Goal: Information Seeking & Learning: Learn about a topic

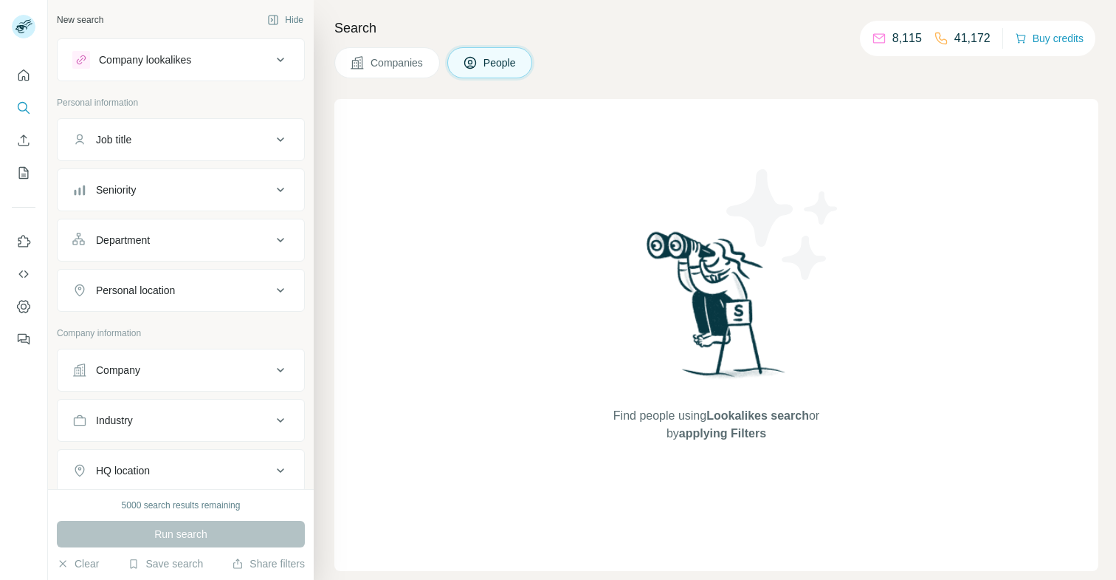
click at [159, 61] on div "Company lookalikes" at bounding box center [145, 59] width 92 height 15
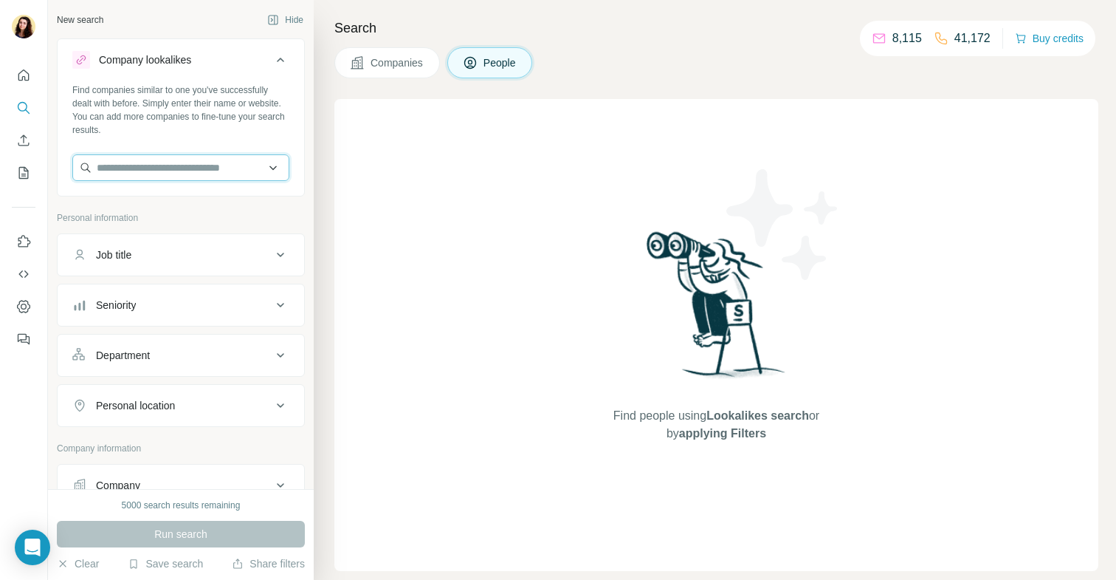
click at [152, 162] on input "text" at bounding box center [180, 167] width 217 height 27
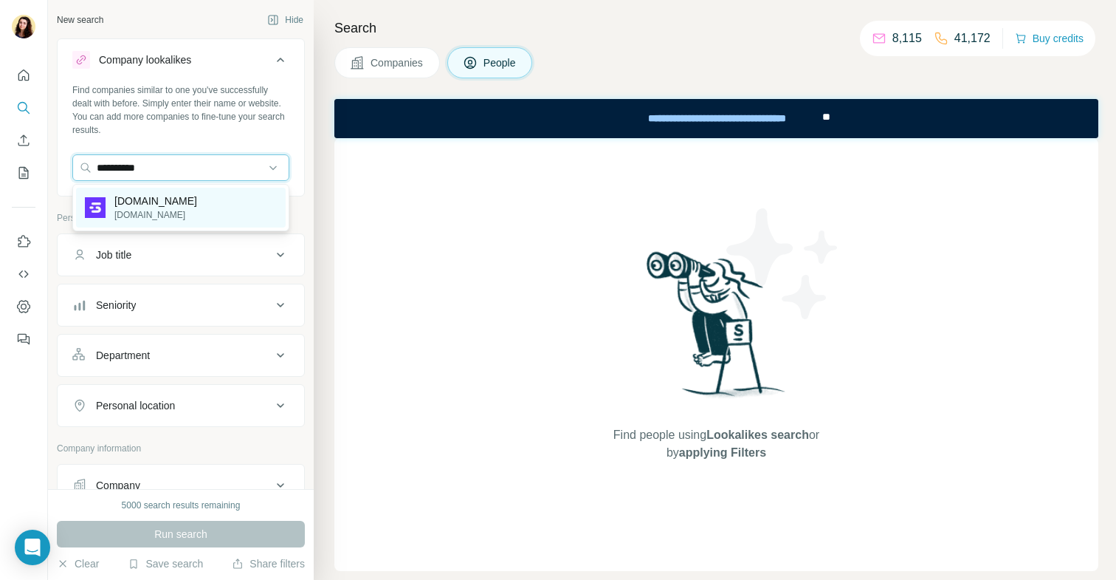
type input "**********"
click at [134, 194] on p "[DOMAIN_NAME]" at bounding box center [155, 200] width 83 height 15
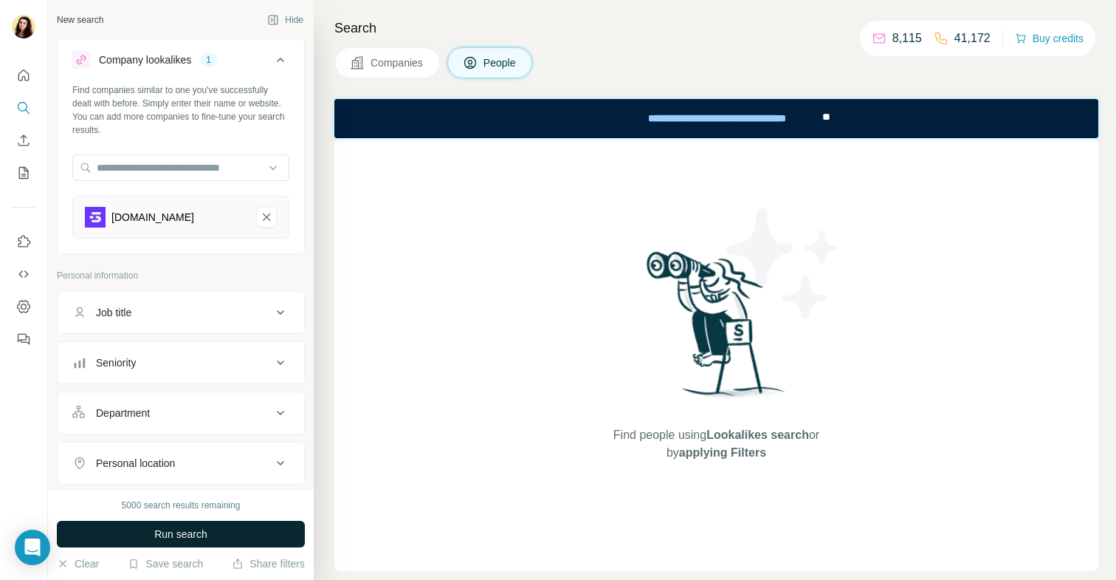
click at [180, 531] on span "Run search" at bounding box center [180, 533] width 53 height 15
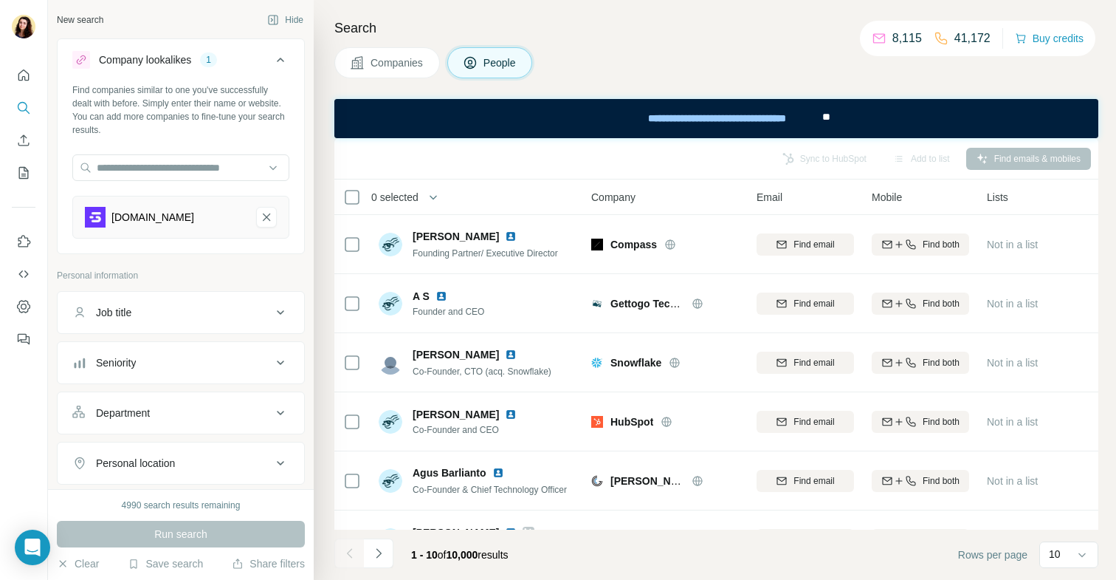
click at [362, 78] on button "Companies" at bounding box center [387, 62] width 106 height 31
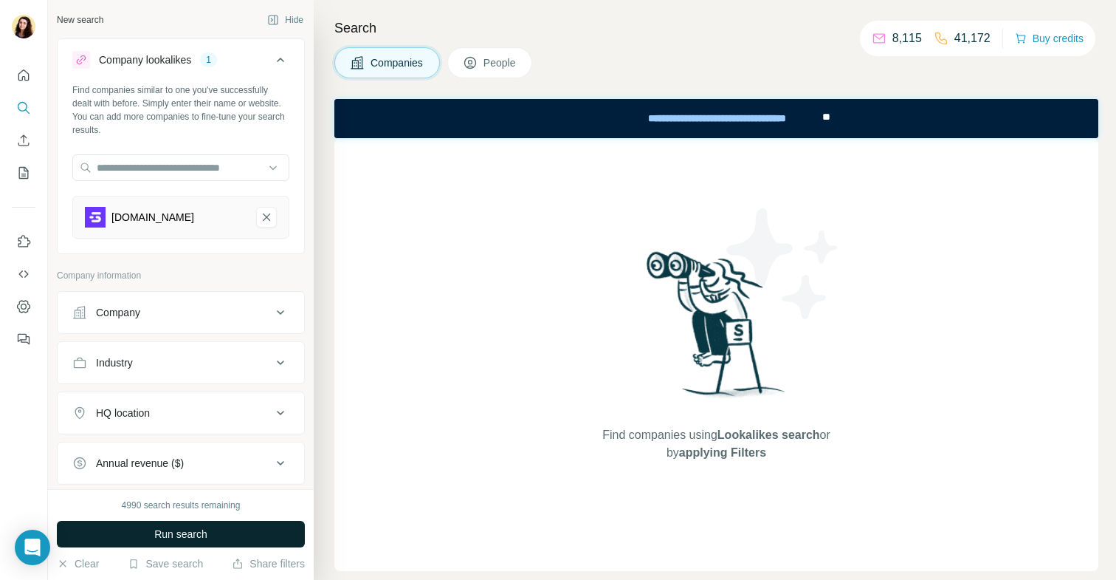
click at [159, 538] on span "Run search" at bounding box center [180, 533] width 53 height 15
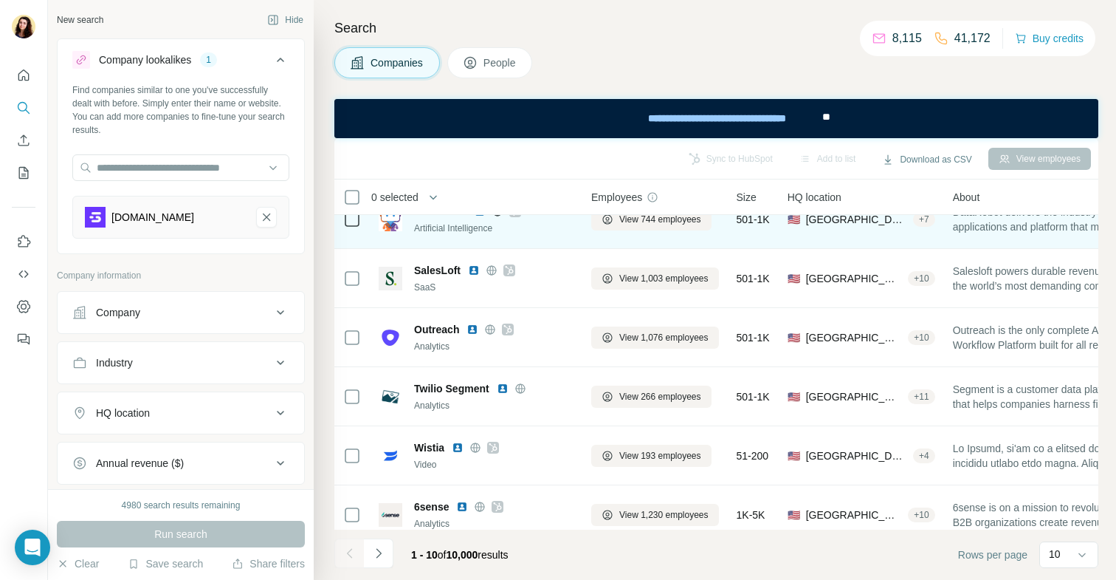
scroll to position [276, 0]
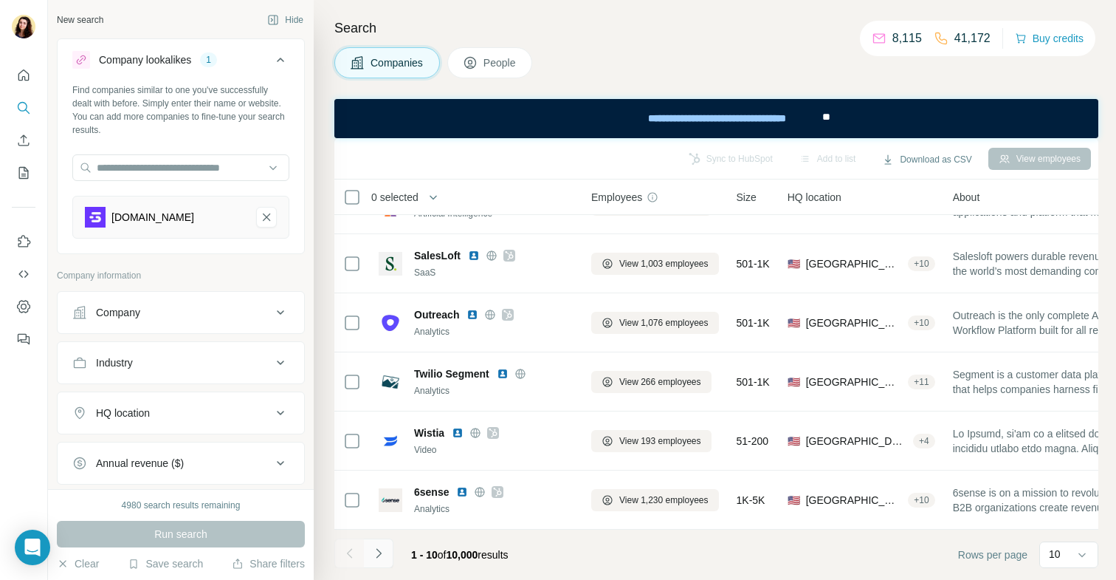
click at [382, 560] on icon "Navigate to next page" at bounding box center [378, 553] width 15 height 15
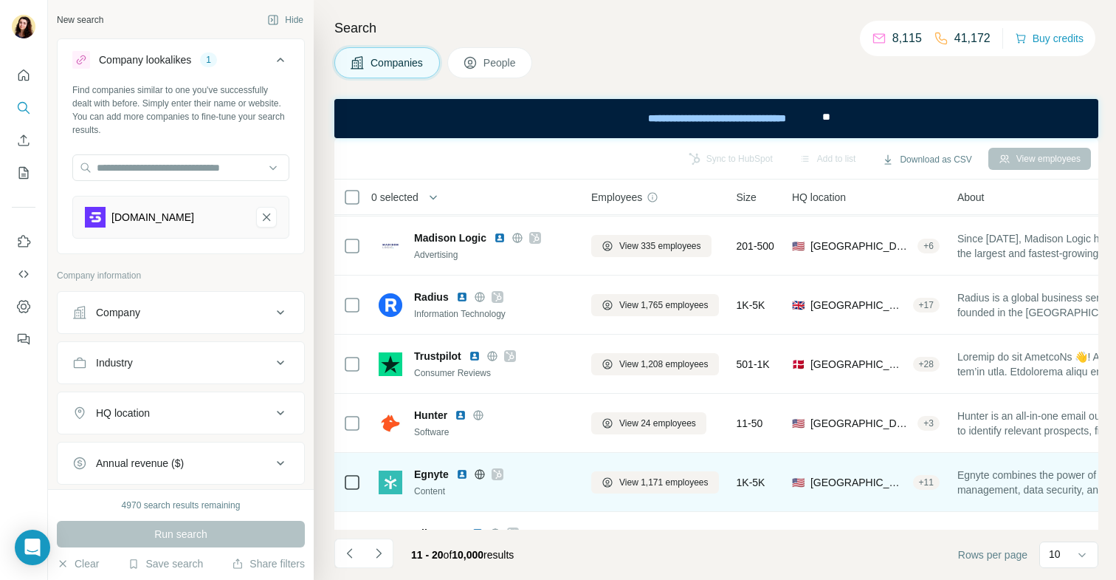
scroll to position [232, 0]
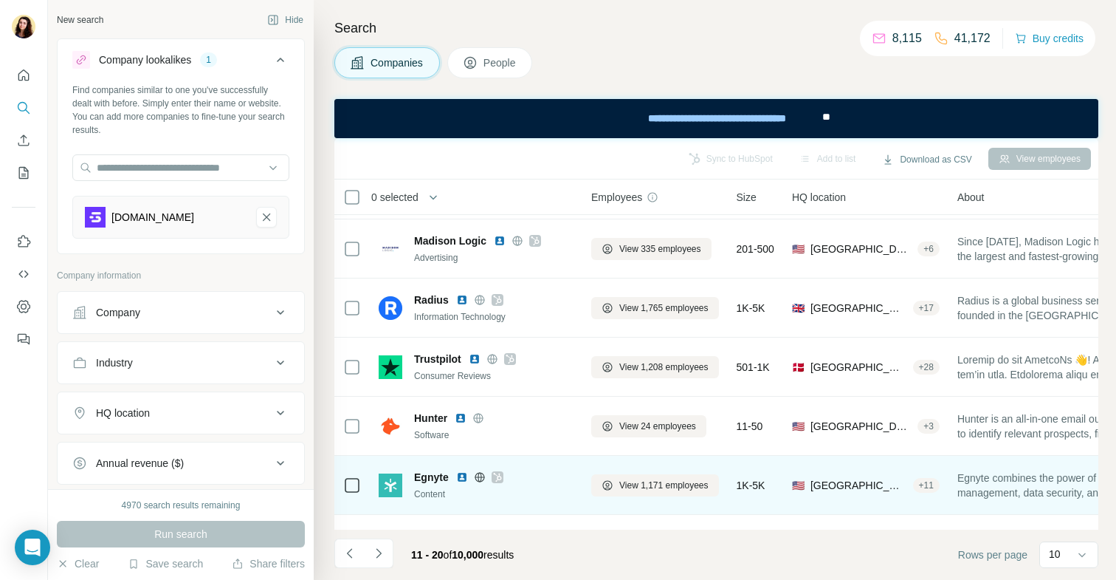
click at [432, 476] on span "Egnyte" at bounding box center [431, 477] width 35 height 15
copy span "Egnyte"
click at [462, 477] on img at bounding box center [462, 477] width 12 height 12
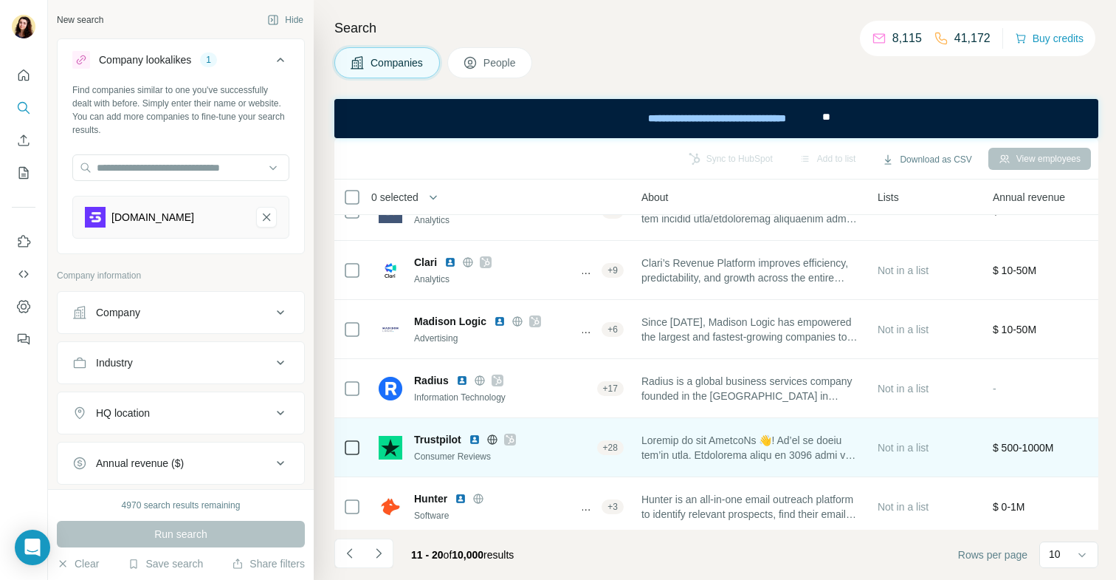
scroll to position [151, 326]
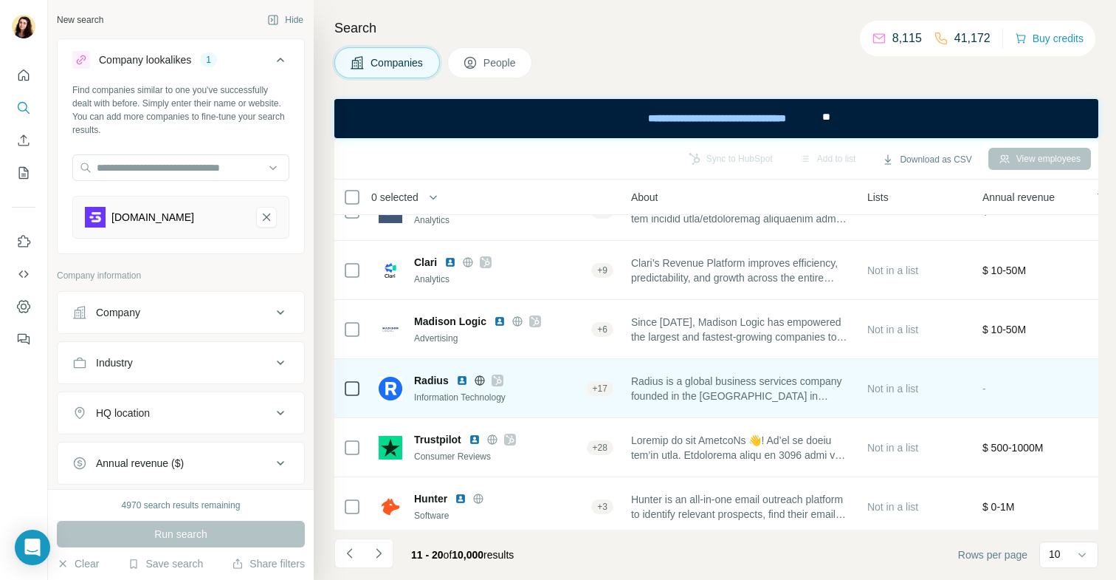
click at [459, 381] on img at bounding box center [462, 380] width 12 height 12
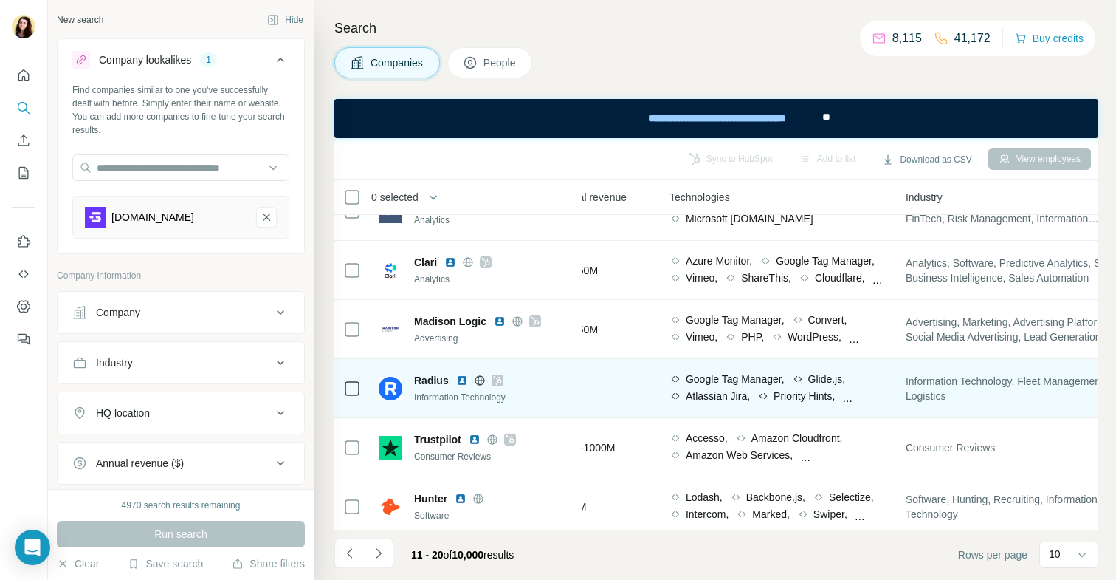
scroll to position [151, 1034]
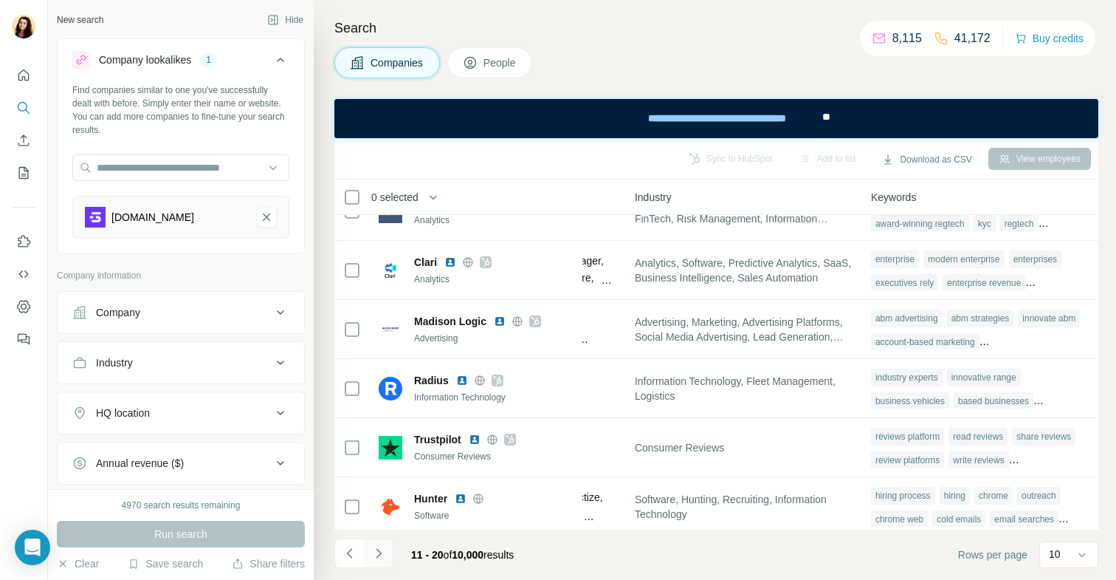
click at [386, 548] on button "Navigate to next page" at bounding box center [379, 553] width 30 height 30
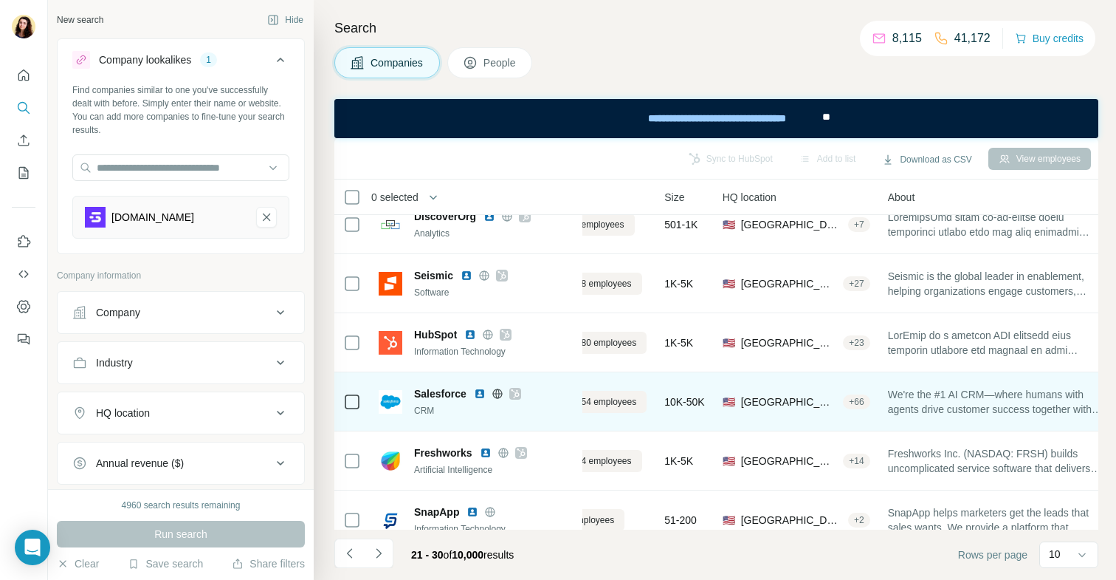
scroll to position [0, 77]
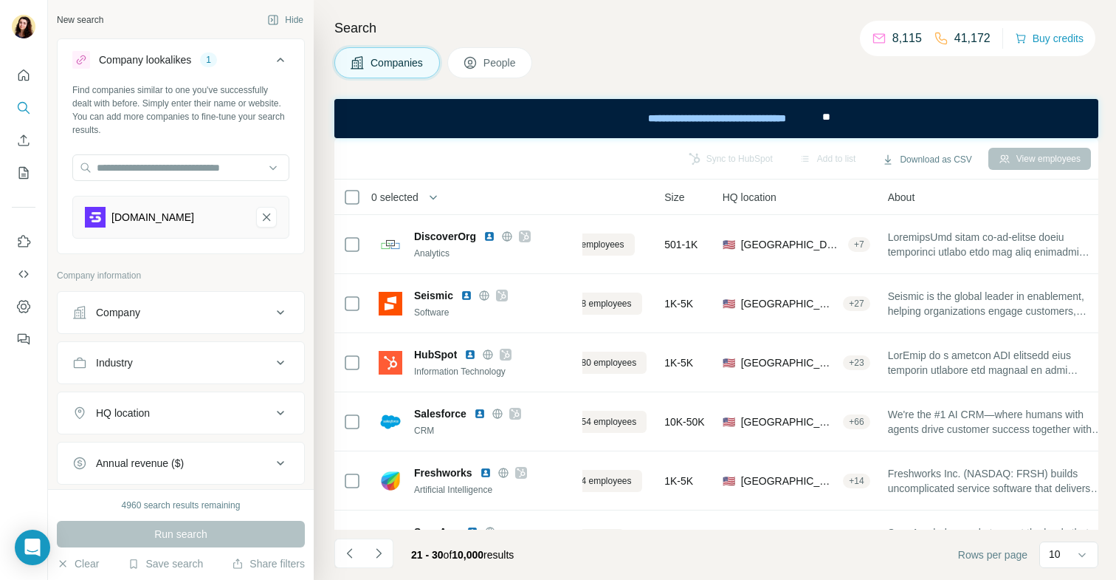
click at [247, 211] on div "[DOMAIN_NAME]" at bounding box center [180, 217] width 217 height 43
click at [256, 211] on button "goodfit.io-remove-button" at bounding box center [266, 217] width 21 height 21
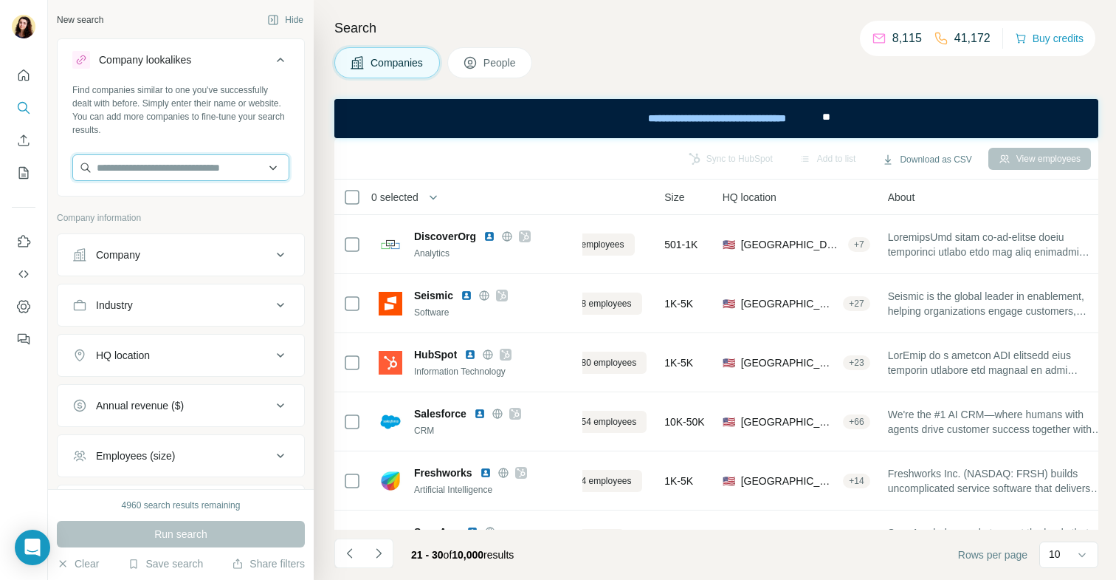
click at [282, 174] on input "text" at bounding box center [180, 167] width 217 height 27
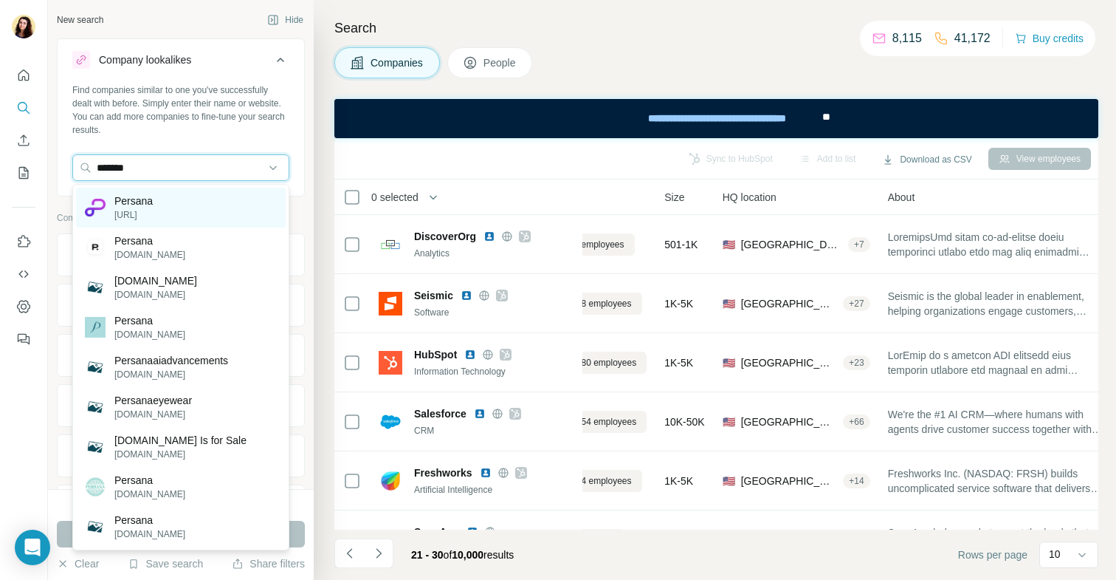
type input "*******"
click at [247, 210] on div "Persana [URL]" at bounding box center [181, 208] width 210 height 40
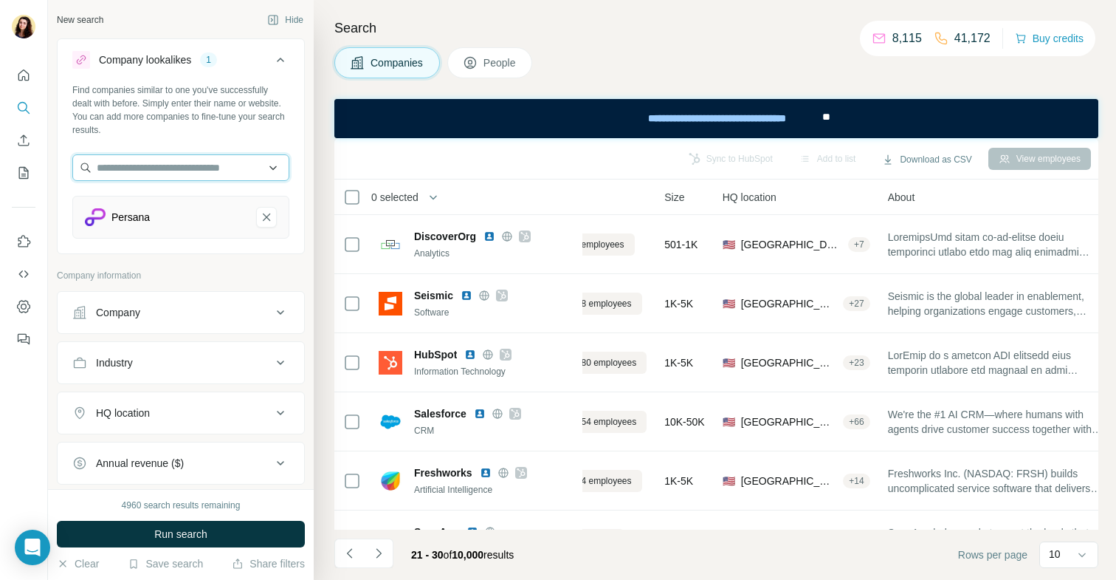
click at [209, 171] on input "text" at bounding box center [180, 167] width 217 height 27
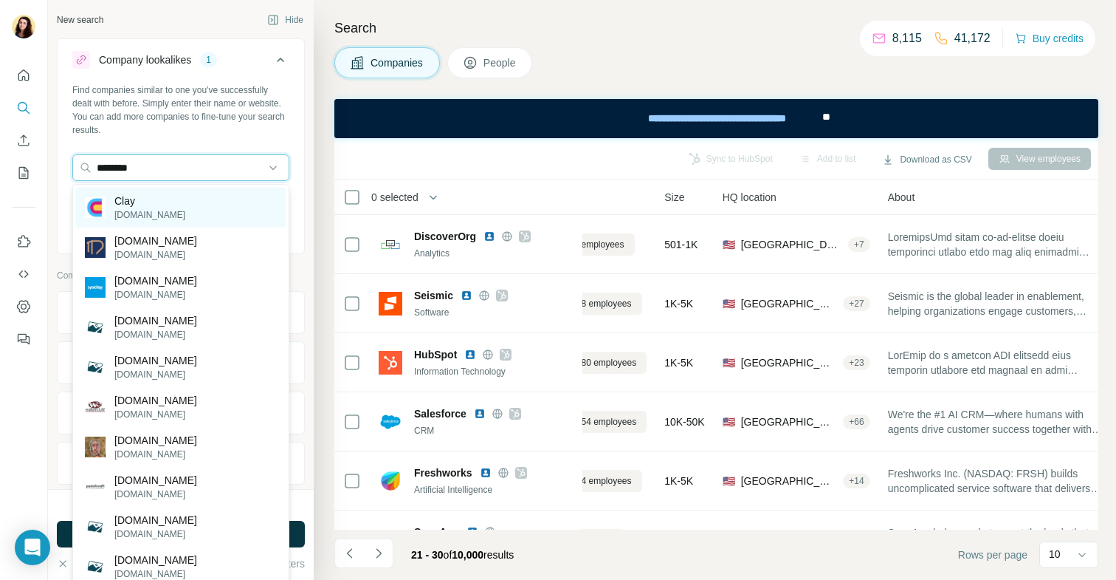
type input "********"
click at [183, 219] on div "Clay [DOMAIN_NAME]" at bounding box center [181, 208] width 210 height 40
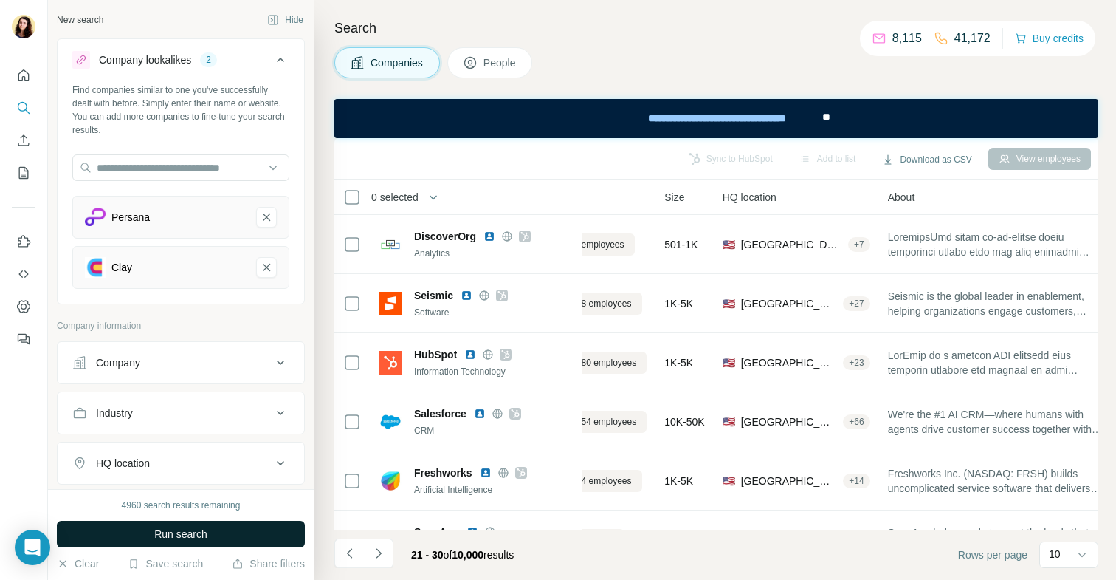
click at [211, 529] on button "Run search" at bounding box center [181, 534] width 248 height 27
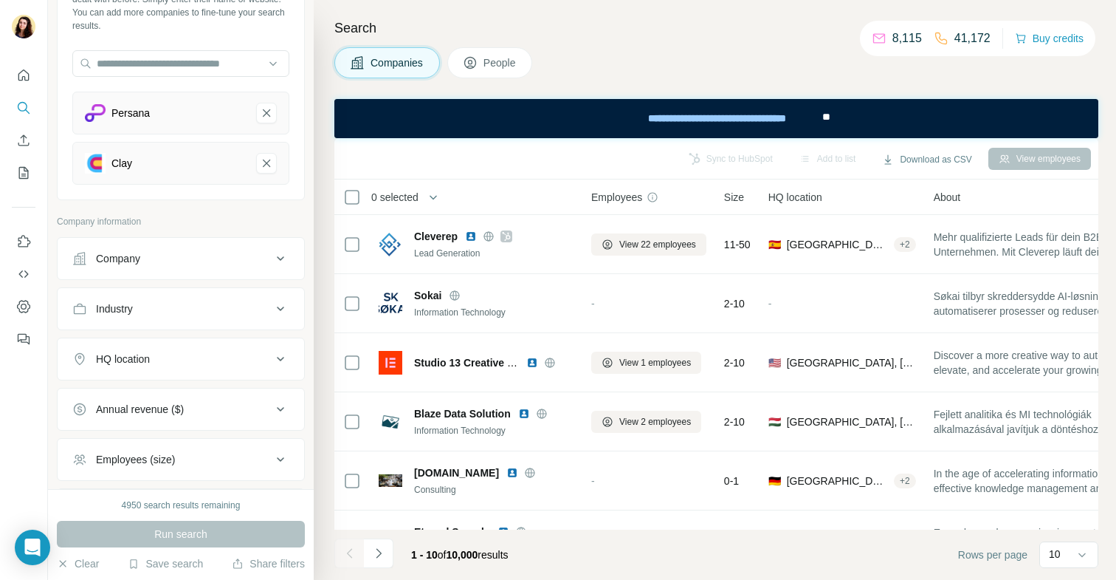
scroll to position [120, 0]
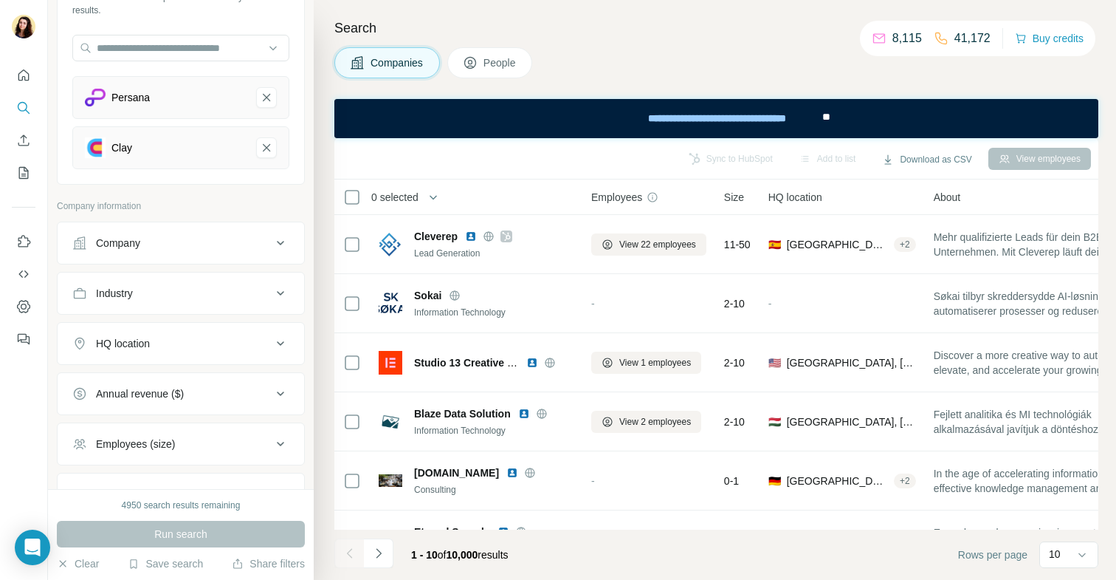
click at [180, 351] on button "HQ location" at bounding box center [181, 343] width 247 height 35
click at [173, 381] on input "text" at bounding box center [180, 380] width 217 height 27
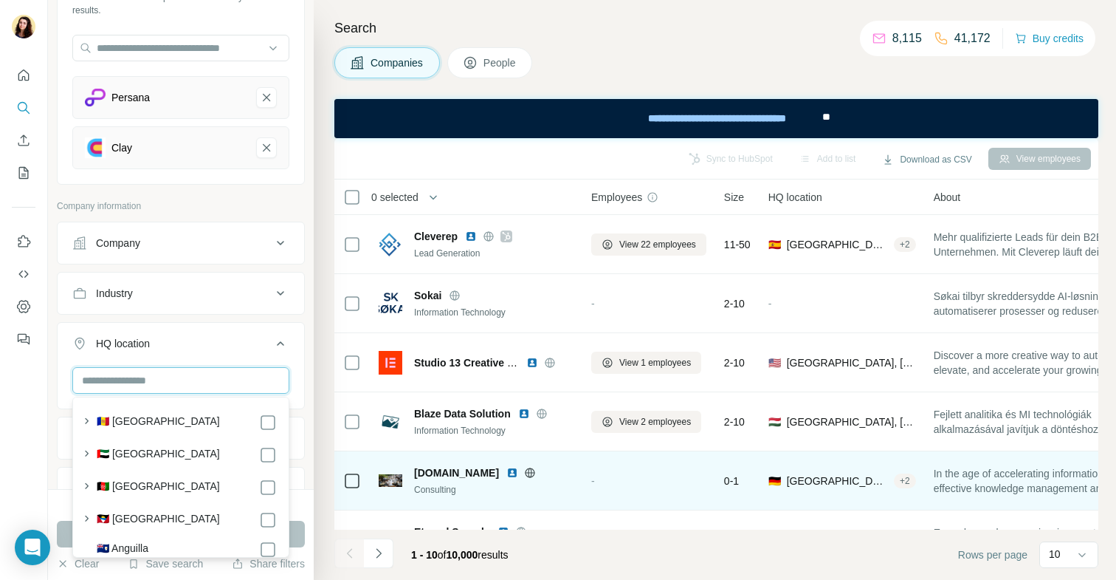
scroll to position [276, 0]
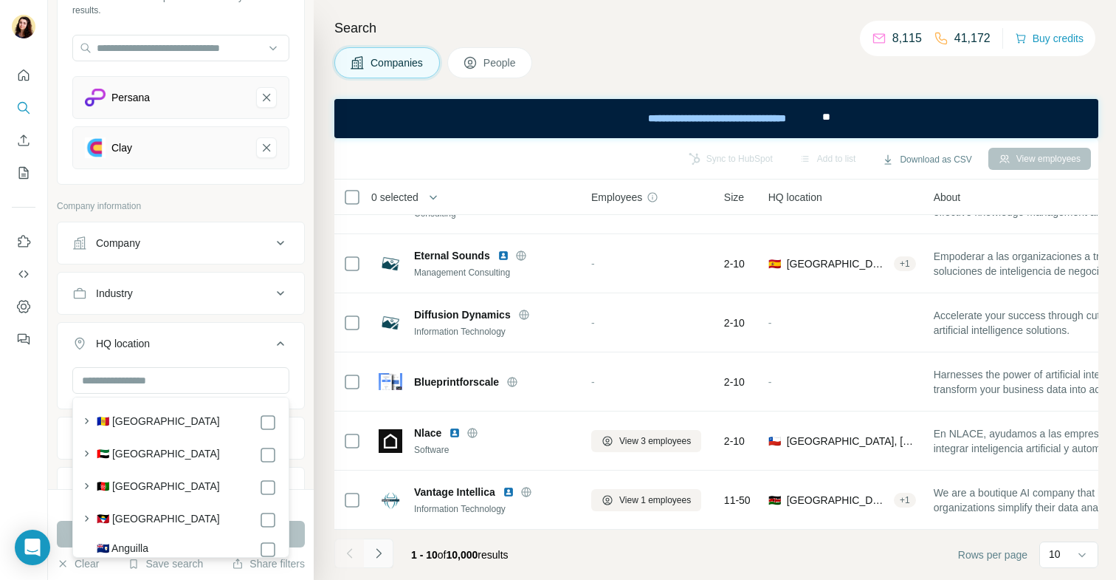
click at [380, 557] on icon "Navigate to next page" at bounding box center [378, 553] width 15 height 15
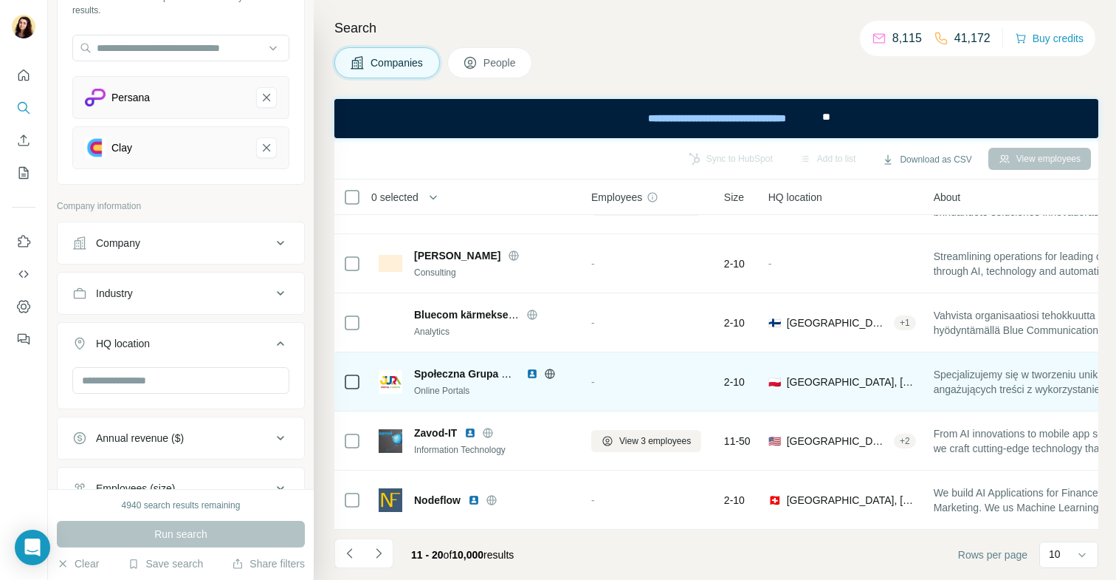
scroll to position [0, 0]
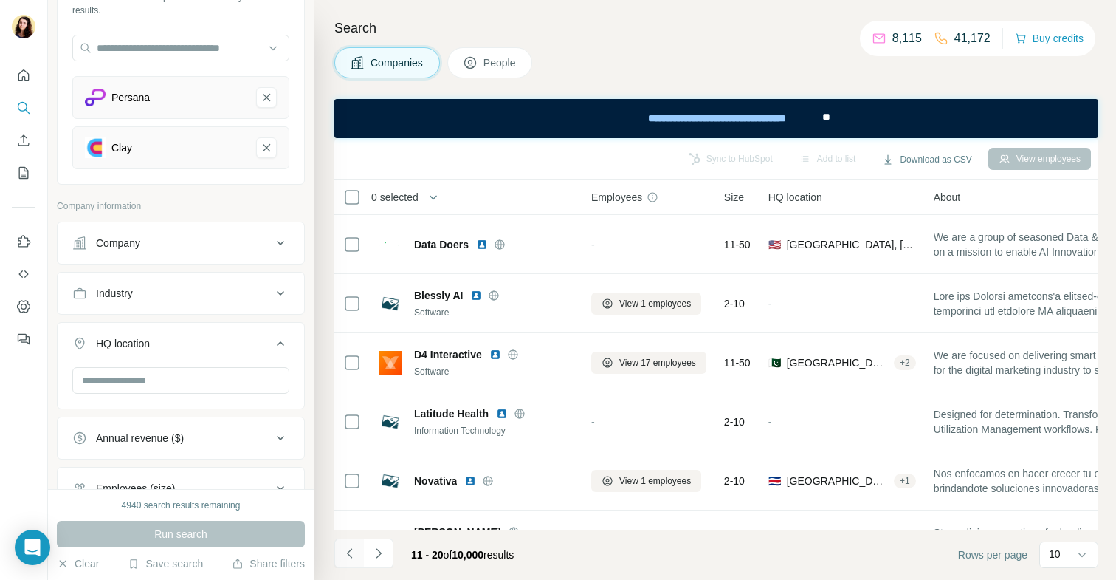
click at [351, 555] on icon "Navigate to previous page" at bounding box center [350, 553] width 15 height 15
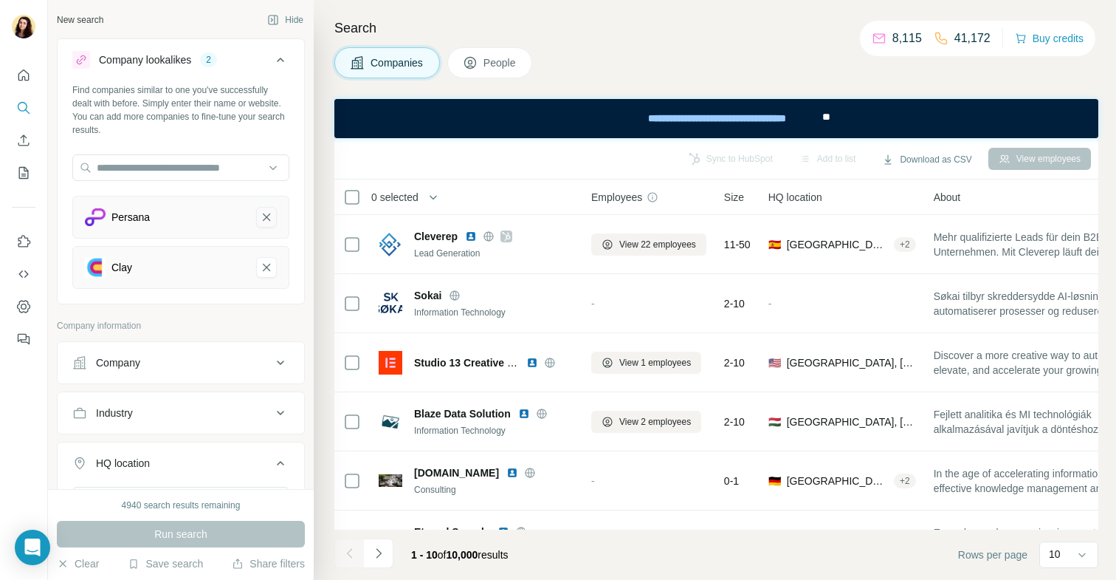
click at [267, 222] on icon "Persana-remove-button" at bounding box center [266, 217] width 13 height 15
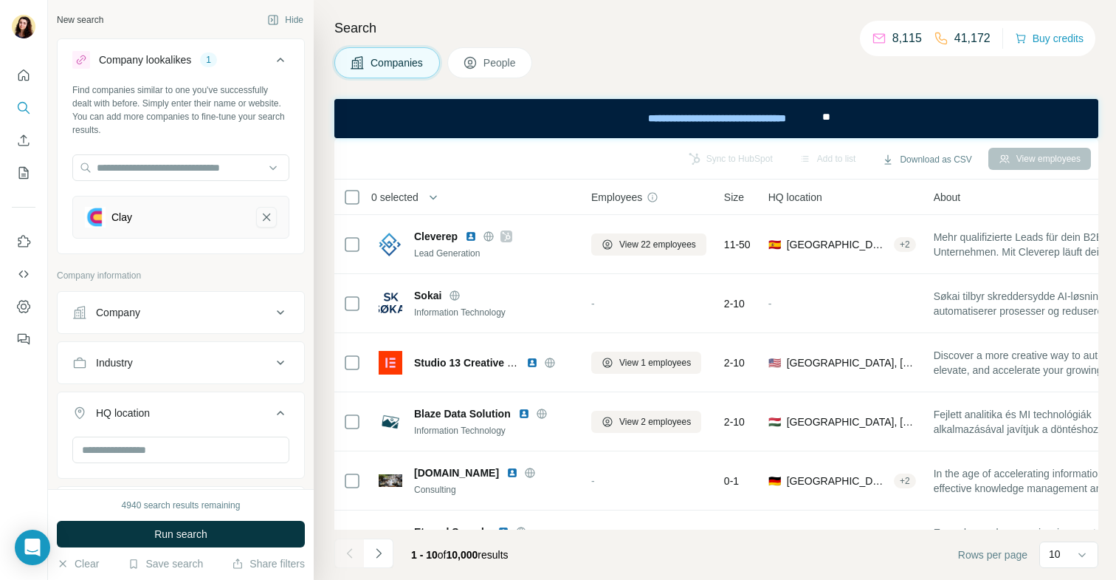
click at [266, 224] on button "Clay-remove-button" at bounding box center [266, 217] width 21 height 21
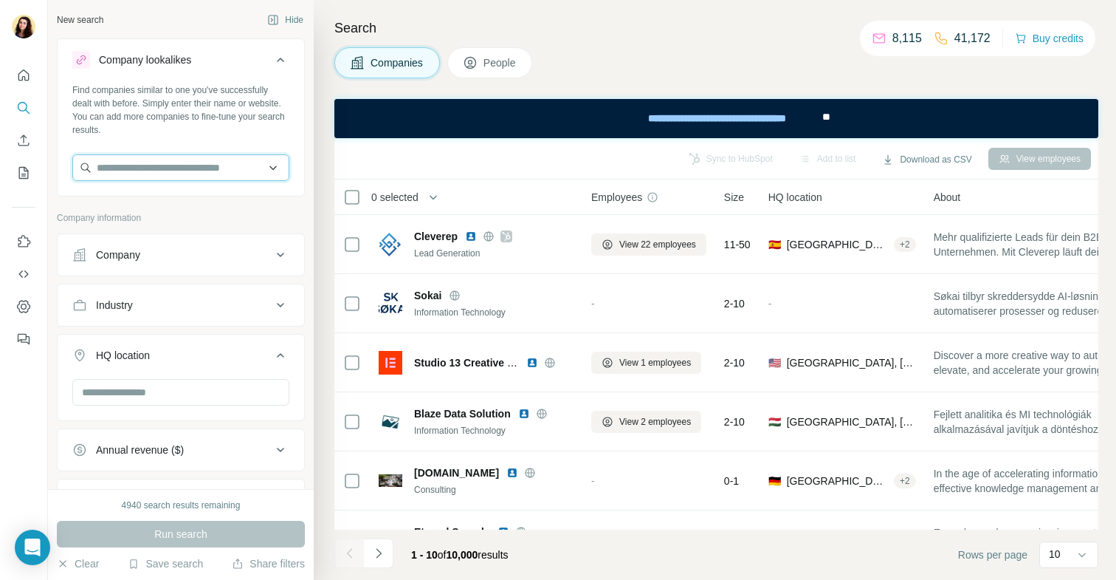
click at [224, 169] on input "text" at bounding box center [180, 167] width 217 height 27
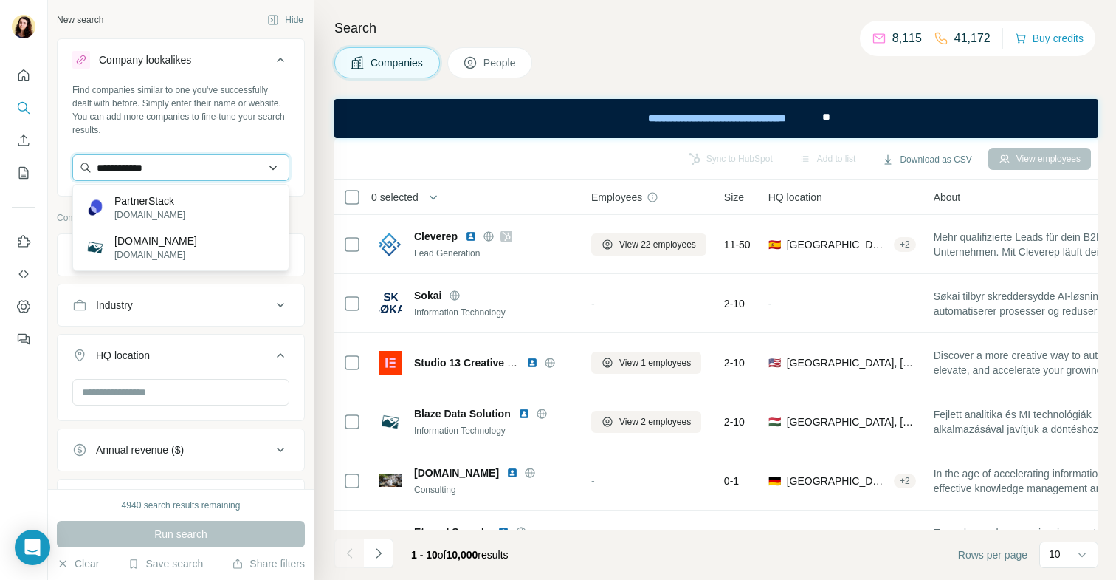
click at [185, 170] on input "**********" at bounding box center [180, 167] width 217 height 27
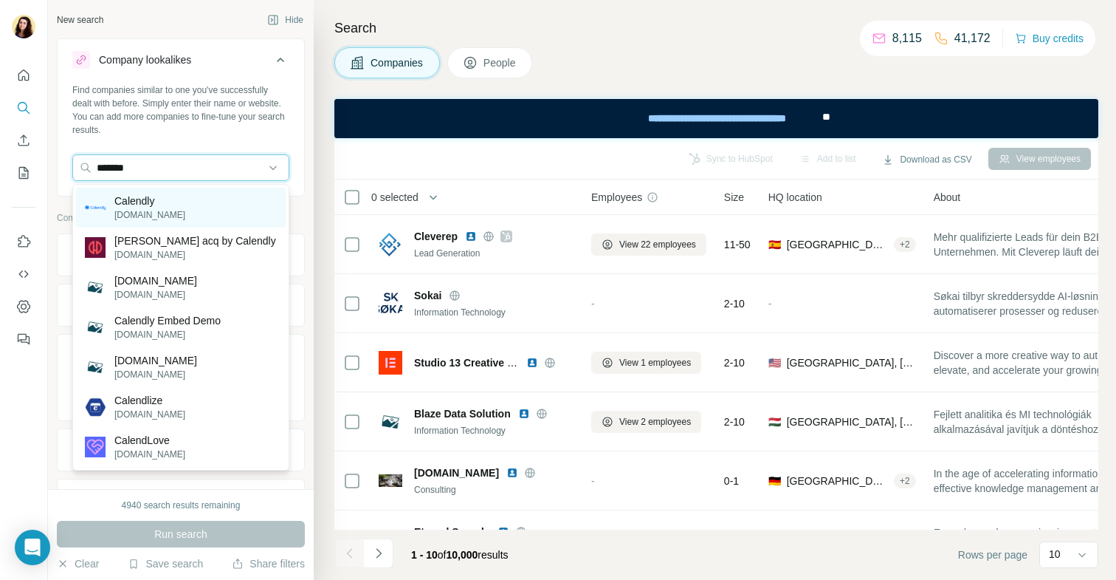
type input "*******"
click at [162, 203] on p "Calendly" at bounding box center [149, 200] width 71 height 15
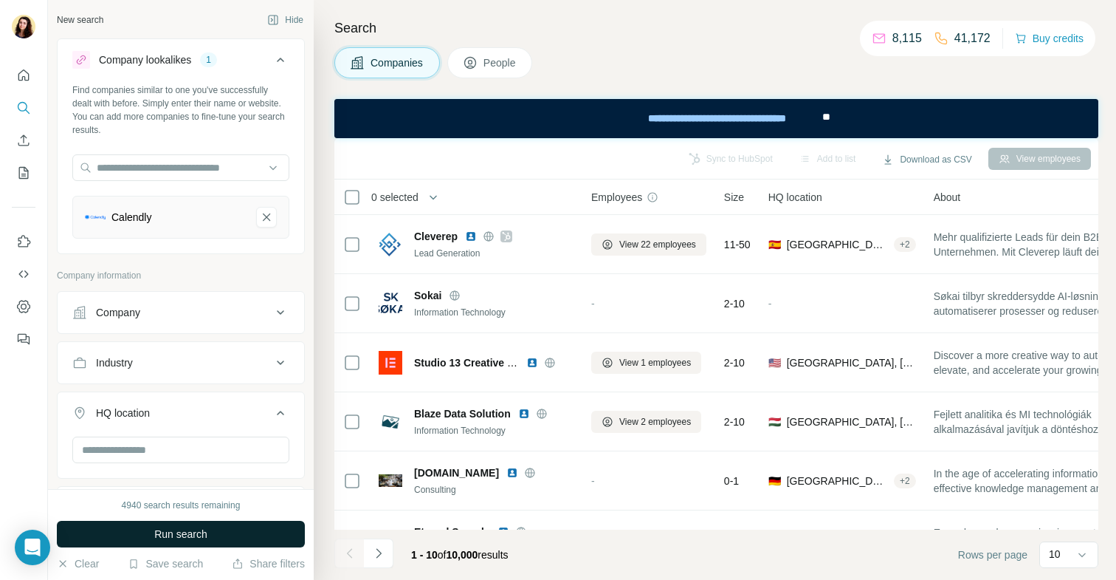
click at [165, 534] on span "Run search" at bounding box center [180, 533] width 53 height 15
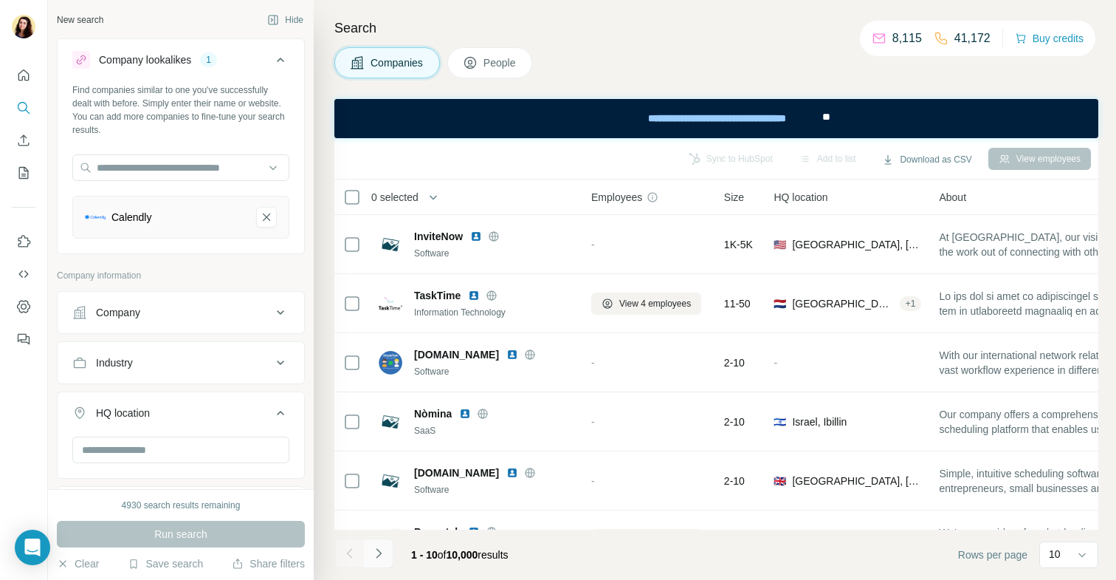
click at [382, 549] on icon "Navigate to next page" at bounding box center [378, 553] width 15 height 15
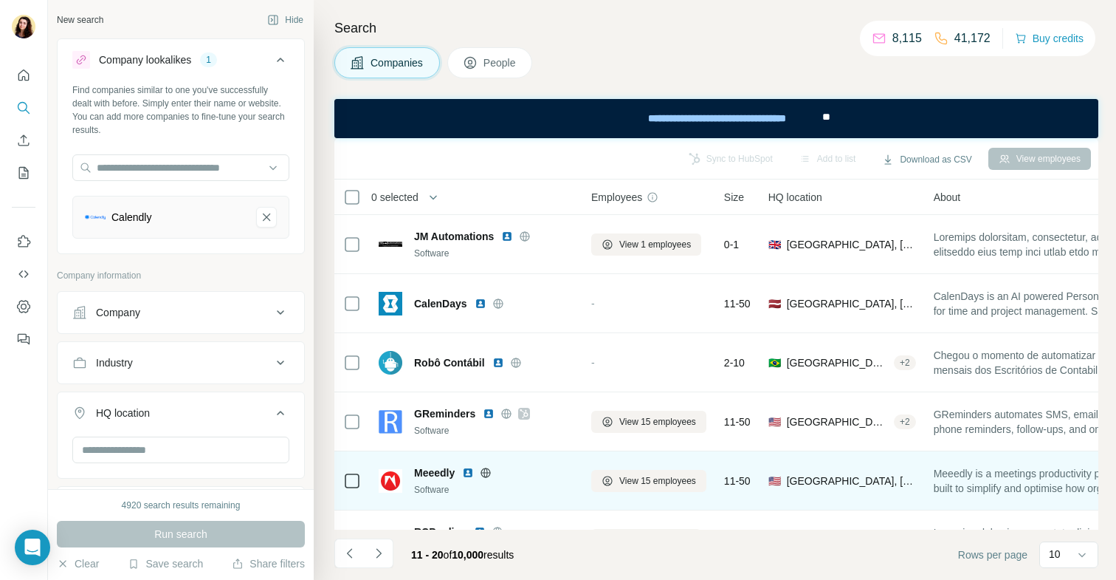
scroll to position [276, 0]
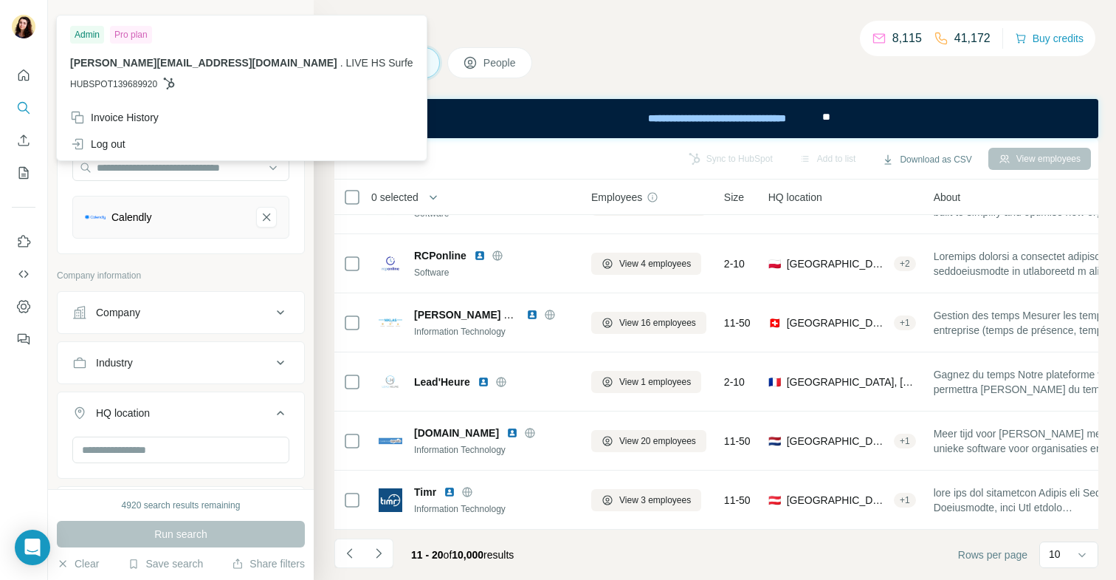
click at [14, 23] on img at bounding box center [24, 27] width 24 height 24
click at [286, 224] on div "Calendly" at bounding box center [180, 217] width 217 height 43
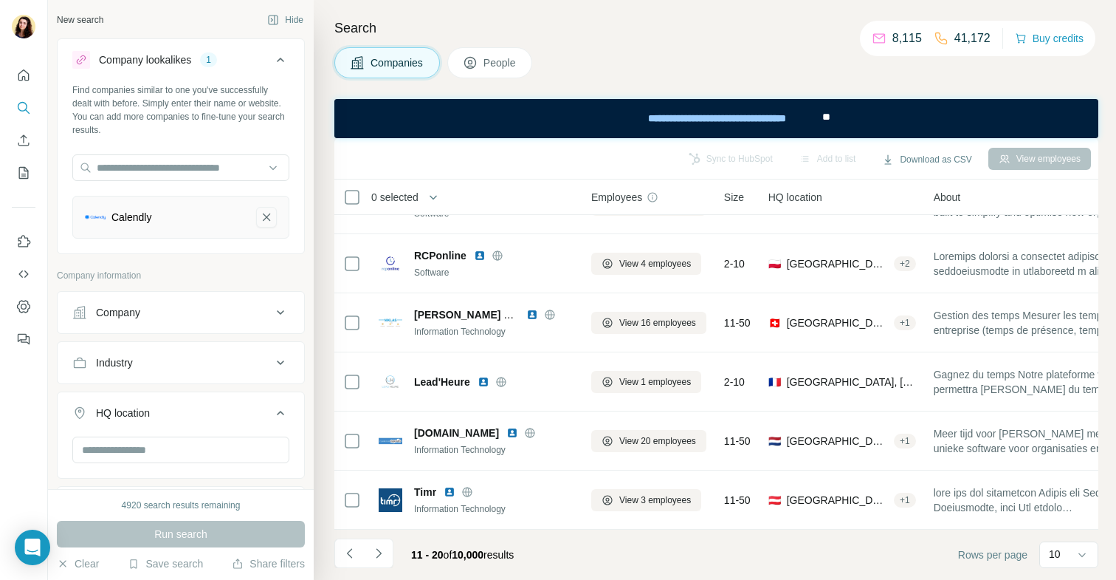
click at [269, 220] on icon "Calendly-remove-button" at bounding box center [266, 217] width 13 height 15
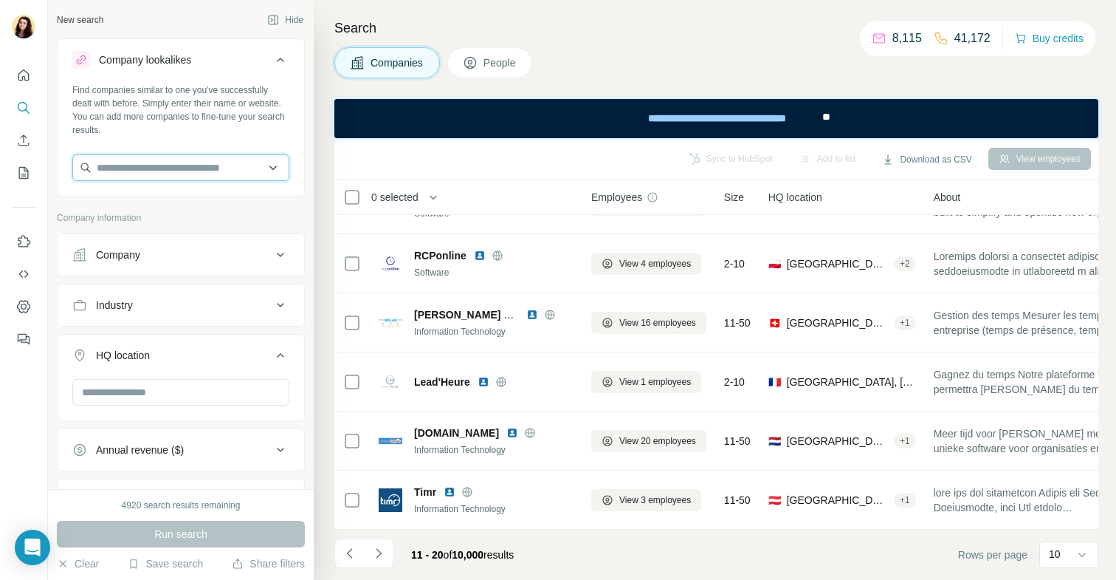
click at [182, 165] on input "text" at bounding box center [180, 167] width 217 height 27
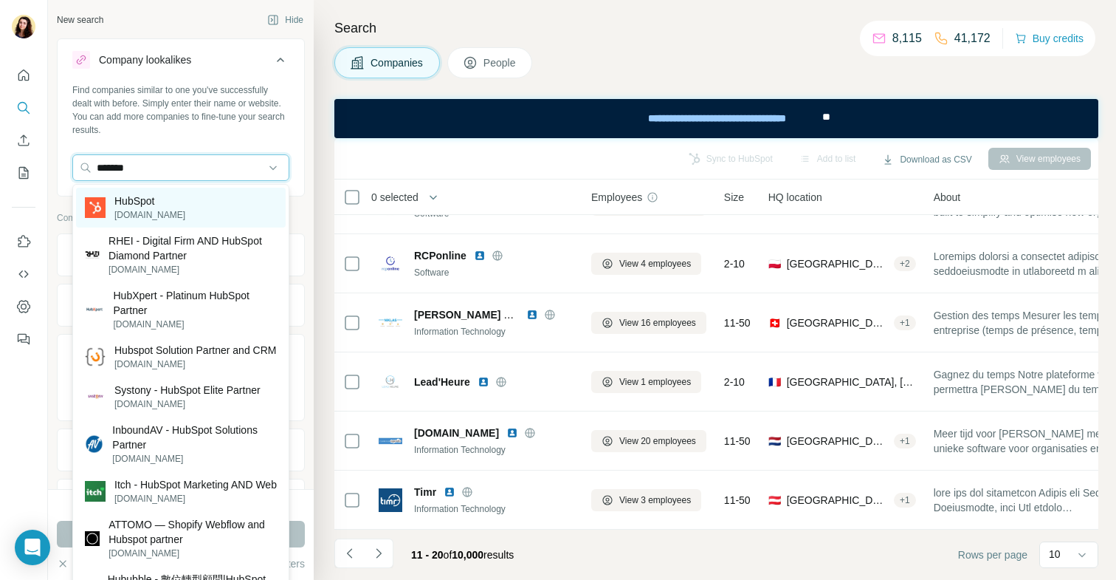
type input "*******"
click at [183, 189] on div "HubSpot [DOMAIN_NAME]" at bounding box center [181, 208] width 210 height 40
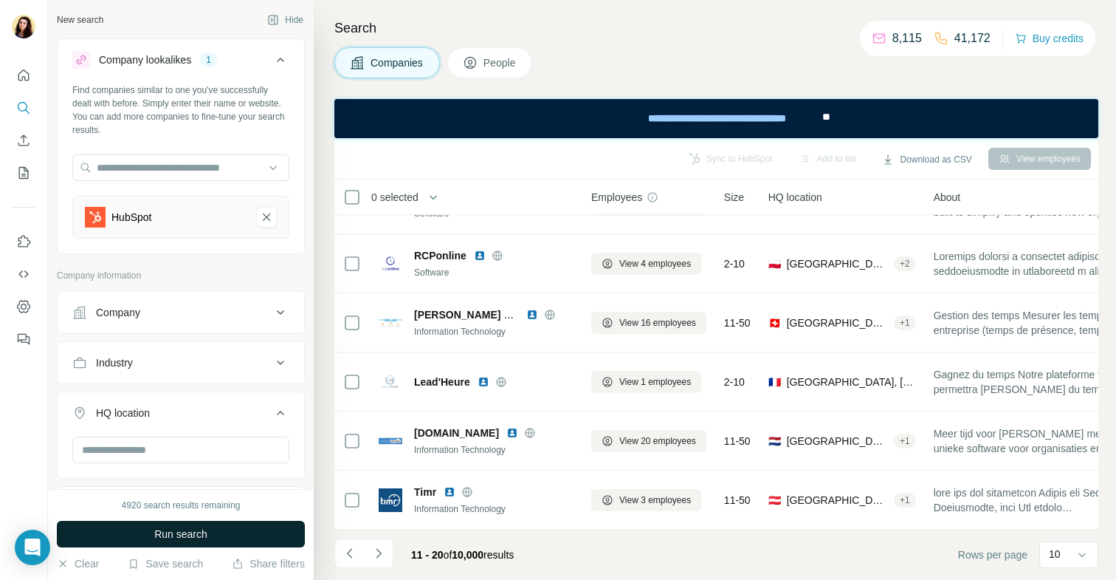
click at [216, 535] on button "Run search" at bounding box center [181, 534] width 248 height 27
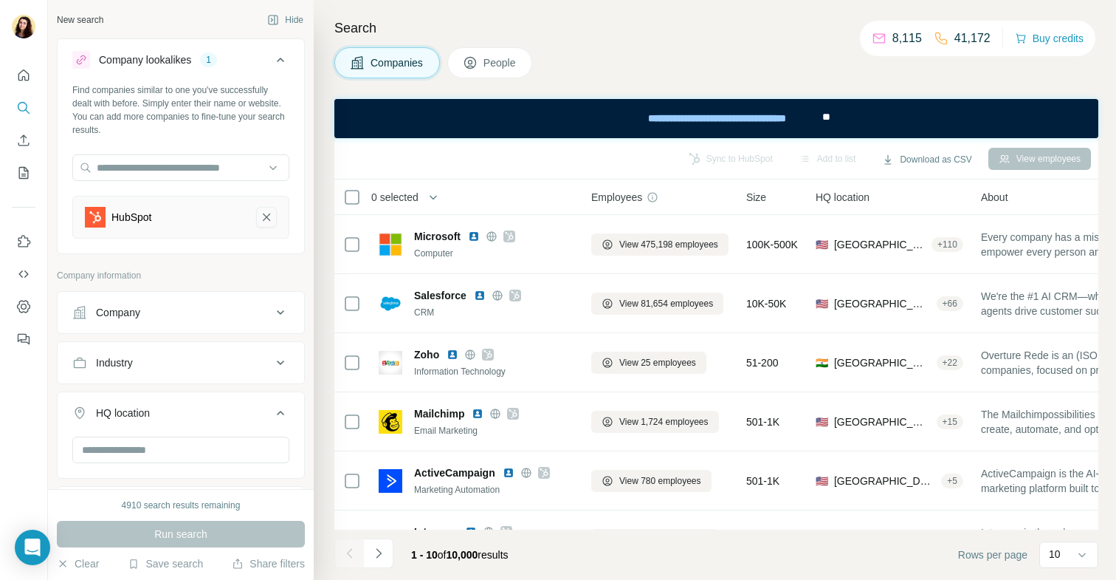
click at [266, 218] on icon "HubSpot-remove-button" at bounding box center [266, 216] width 7 height 7
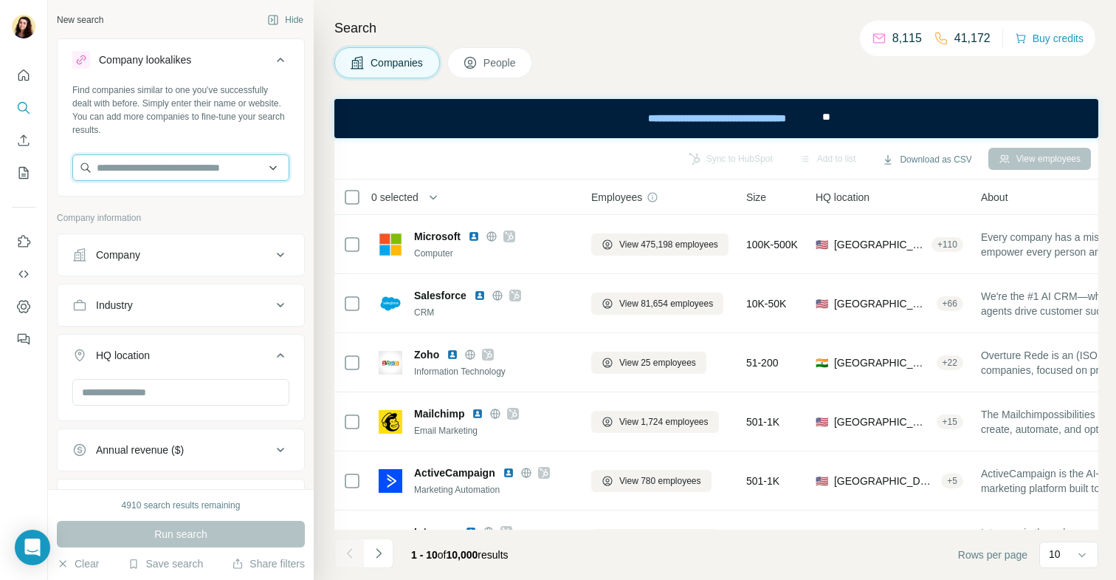
click at [202, 162] on input "text" at bounding box center [180, 167] width 217 height 27
type input "**********"
click at [644, 65] on div "Companies People" at bounding box center [716, 62] width 764 height 31
click at [208, 162] on input "text" at bounding box center [180, 167] width 217 height 27
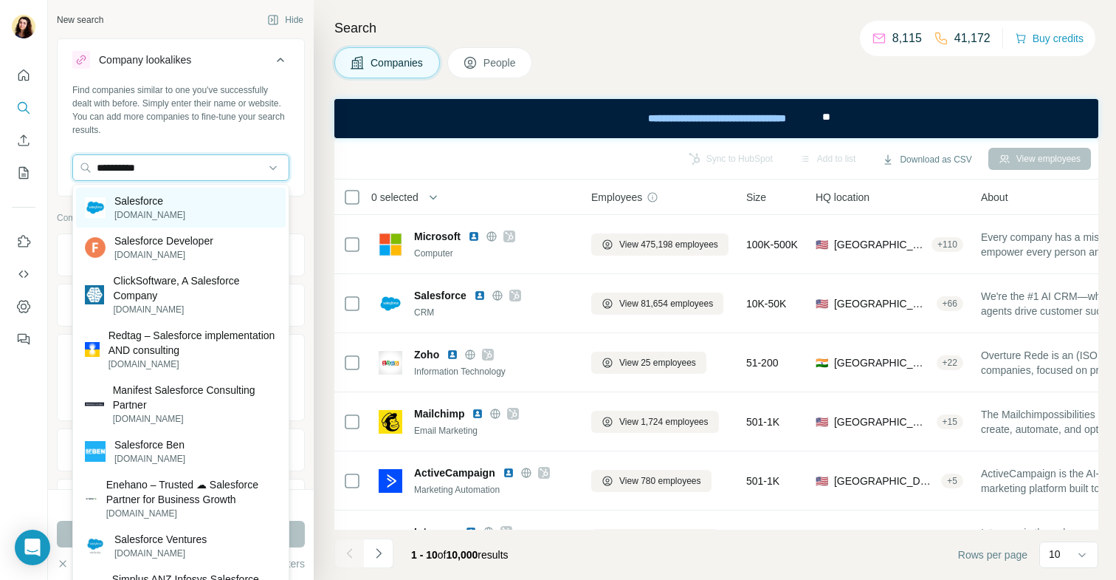
type input "**********"
click at [201, 203] on div "Salesforce [DOMAIN_NAME]" at bounding box center [181, 208] width 210 height 40
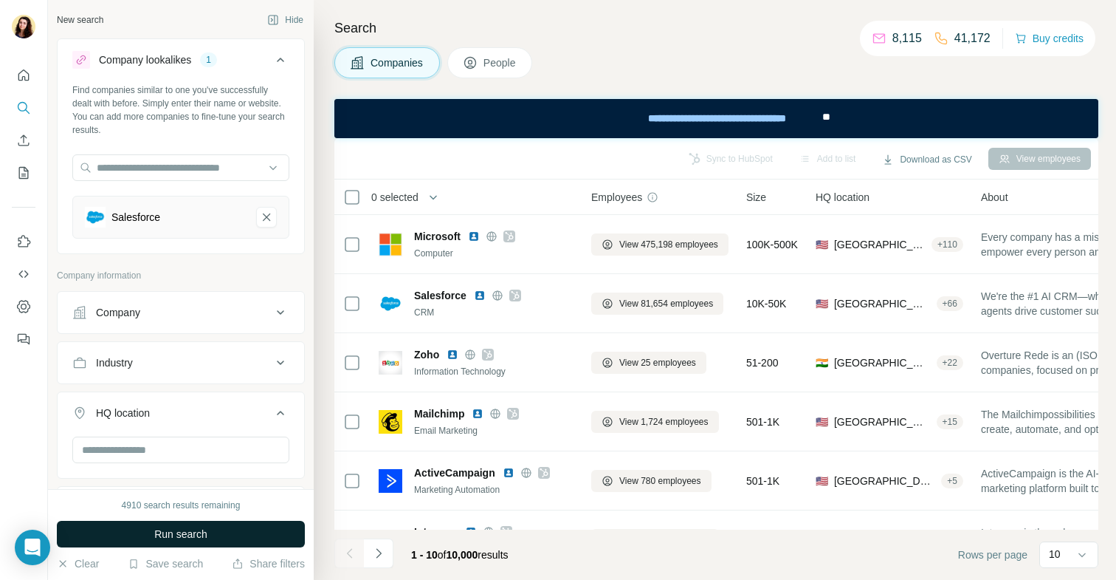
click at [179, 531] on span "Run search" at bounding box center [180, 533] width 53 height 15
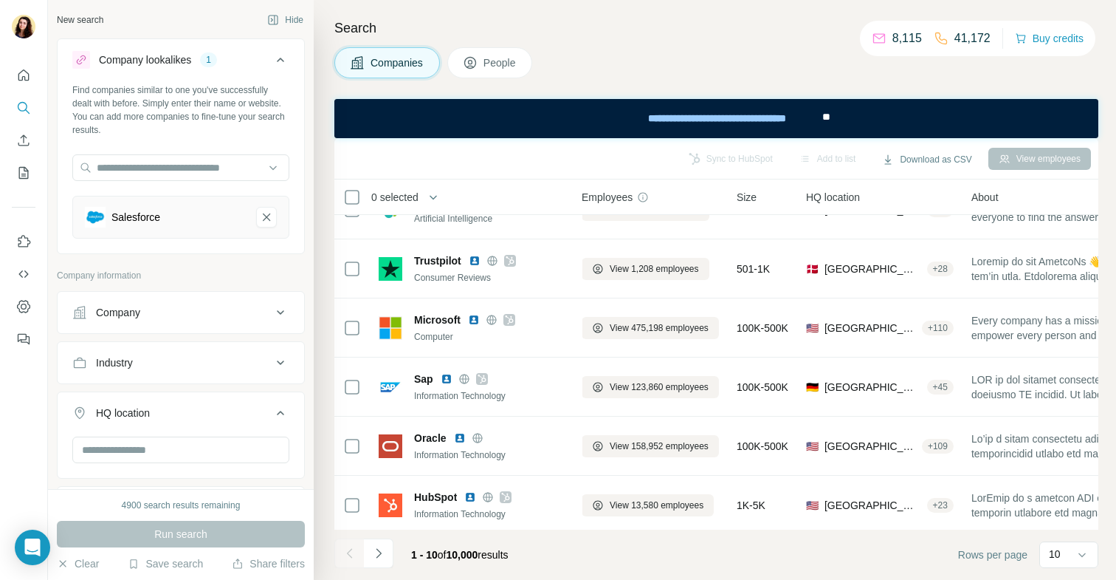
scroll to position [0, 10]
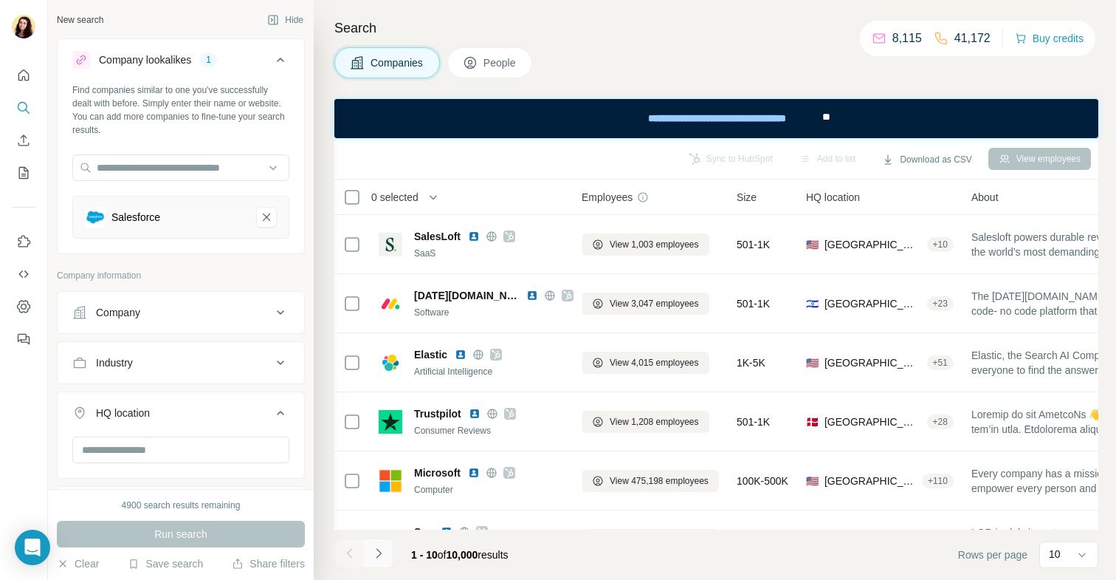
click at [376, 540] on button "Navigate to next page" at bounding box center [379, 553] width 30 height 30
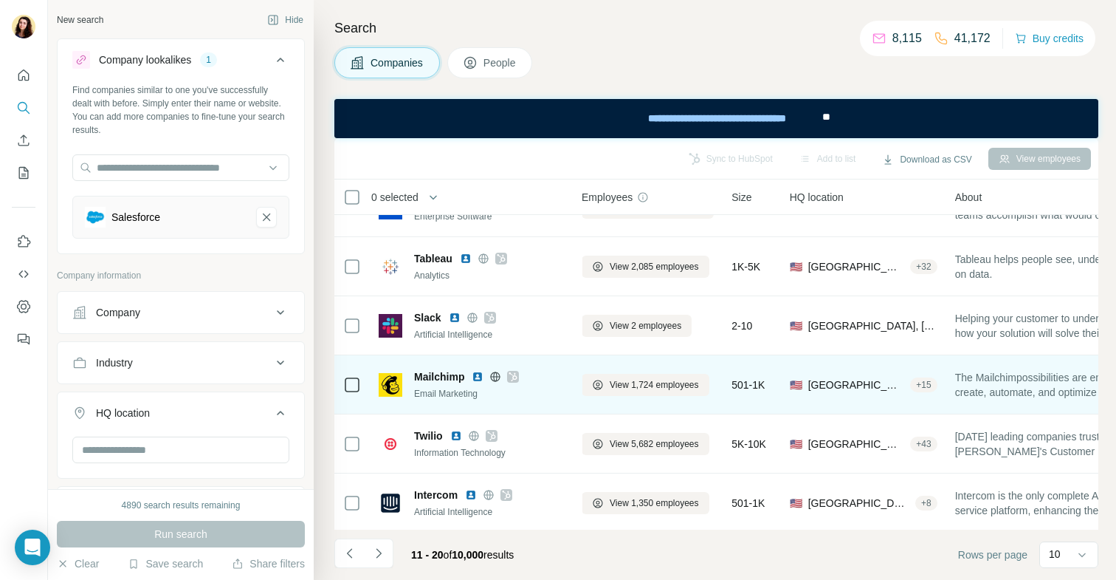
scroll to position [276, 10]
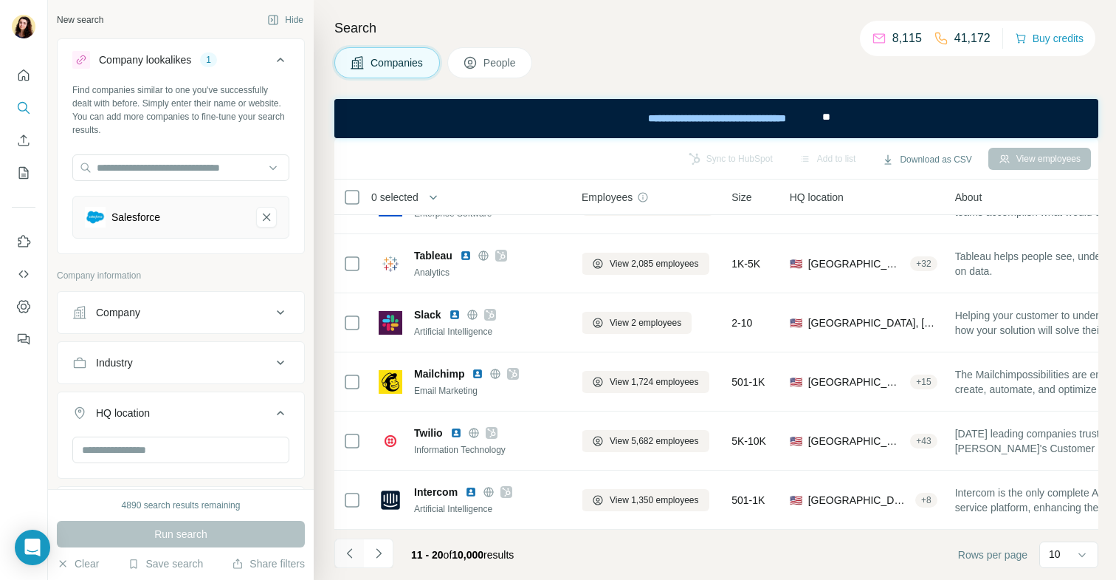
click at [343, 549] on icon "Navigate to previous page" at bounding box center [350, 553] width 15 height 15
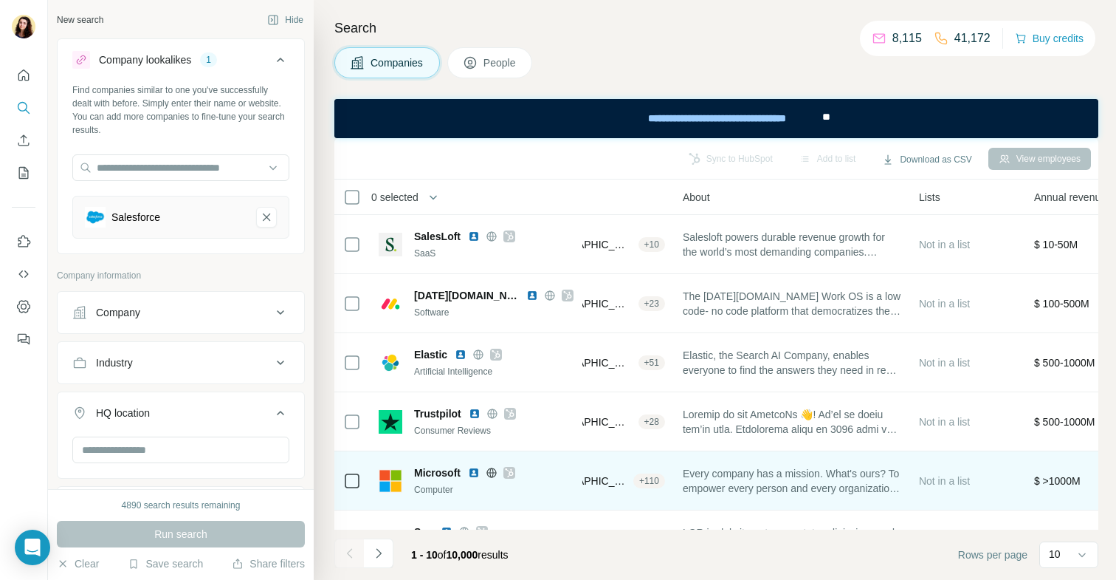
scroll to position [0, 309]
